Goal: Task Accomplishment & Management: Manage account settings

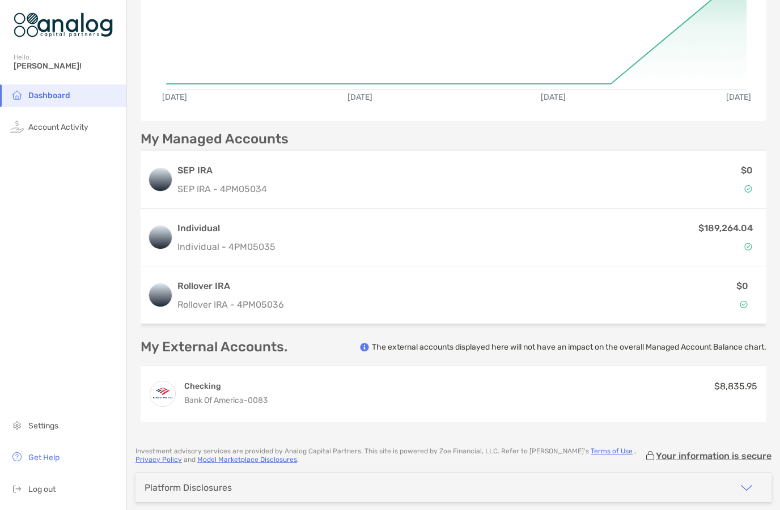
scroll to position [172, 0]
click at [60, 131] on span "Account Activity" at bounding box center [58, 127] width 60 height 10
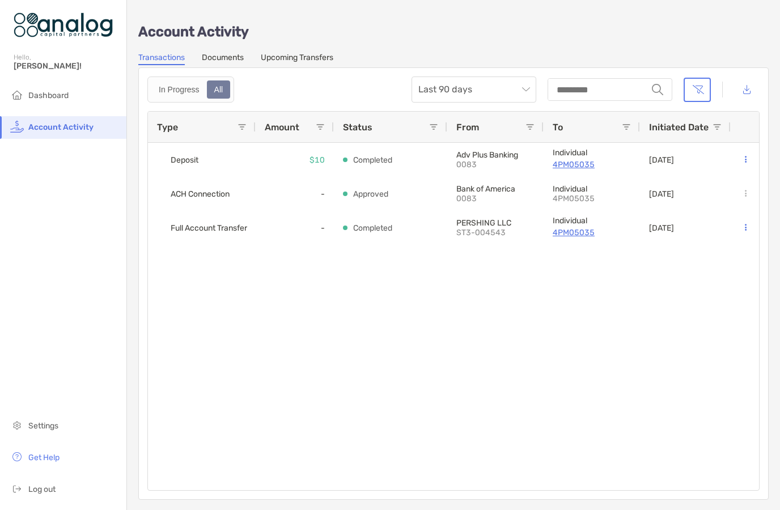
click at [220, 63] on link "Documents" at bounding box center [223, 59] width 42 height 12
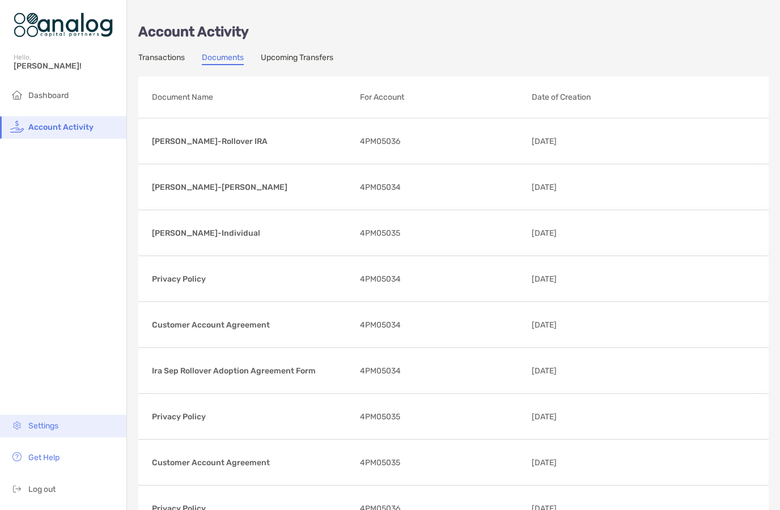
click at [34, 431] on span "Settings" at bounding box center [43, 426] width 30 height 10
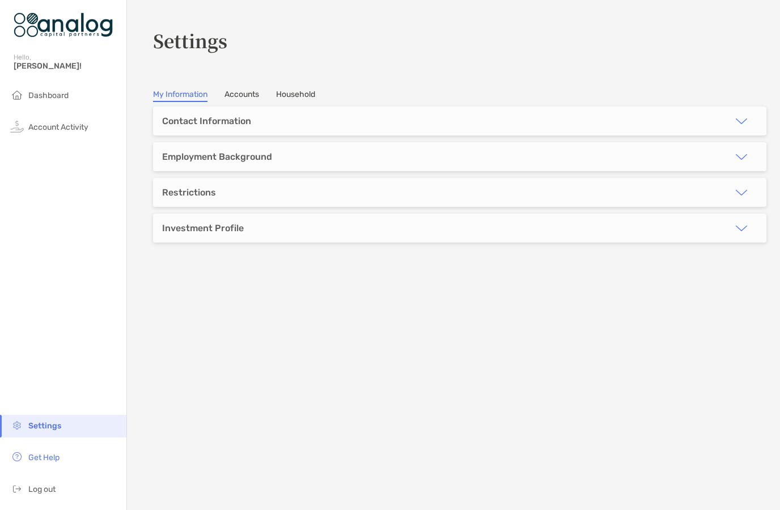
click at [179, 239] on div "Investment Profile" at bounding box center [203, 228] width 100 height 29
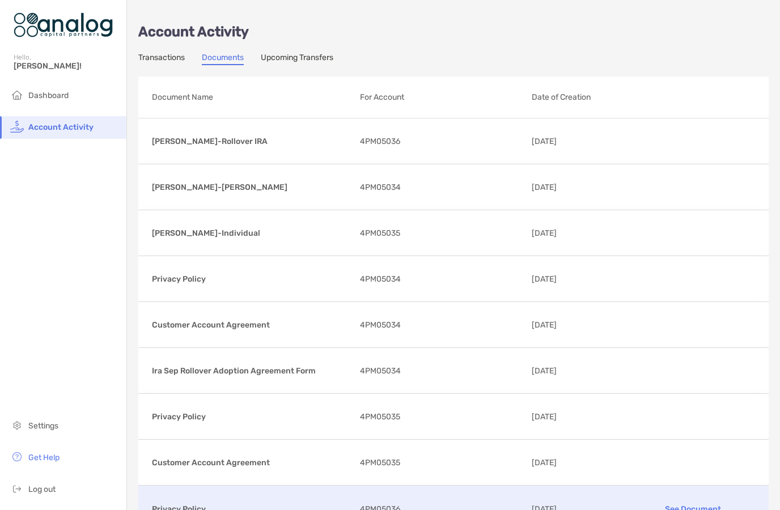
click at [703, 500] on p "See Document" at bounding box center [693, 509] width 124 height 20
